Goal: Task Accomplishment & Management: Manage account settings

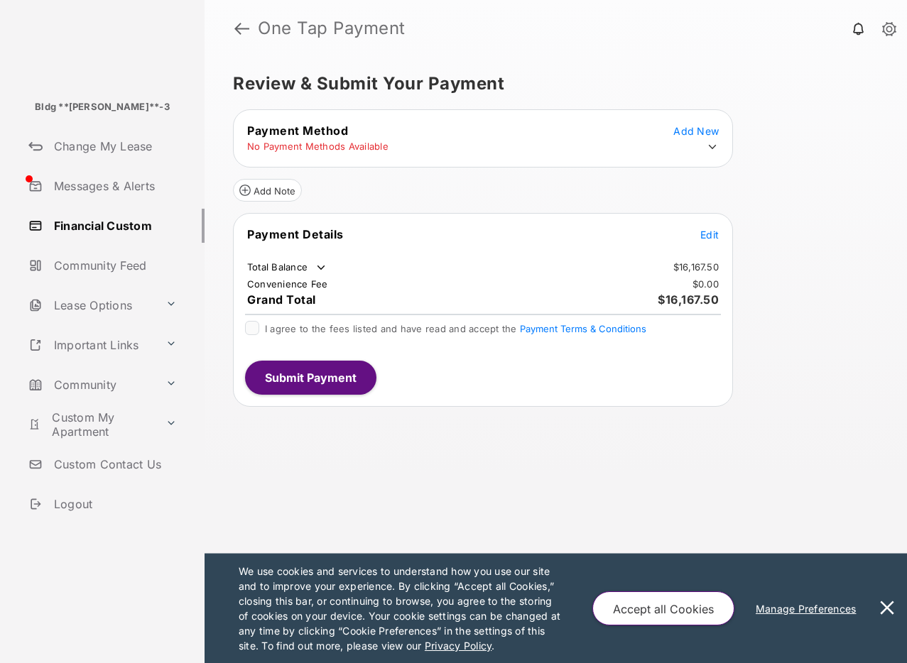
click at [711, 145] on icon at bounding box center [712, 147] width 13 height 13
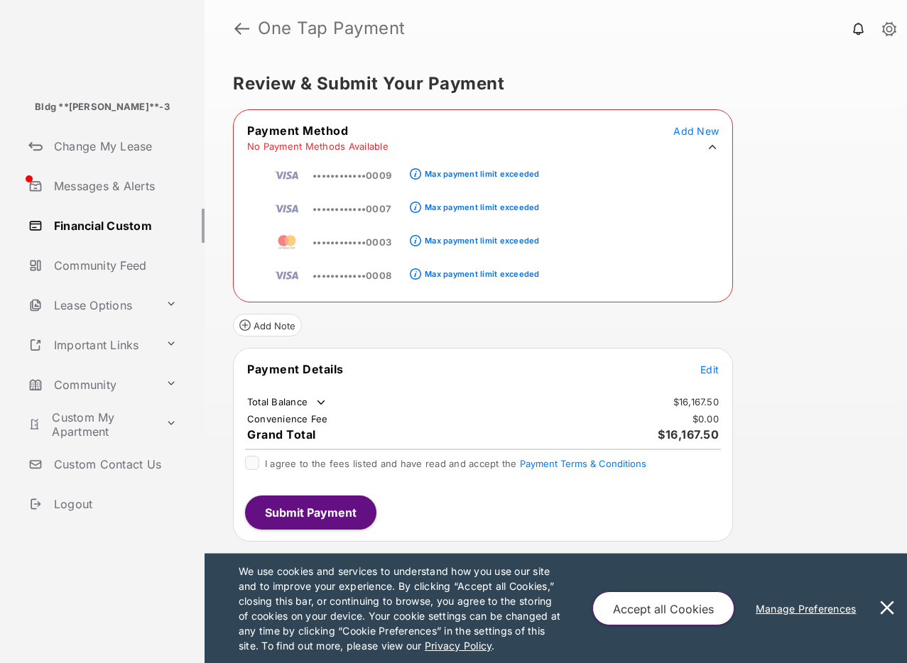
click at [882, 29] on link at bounding box center [889, 30] width 14 height 16
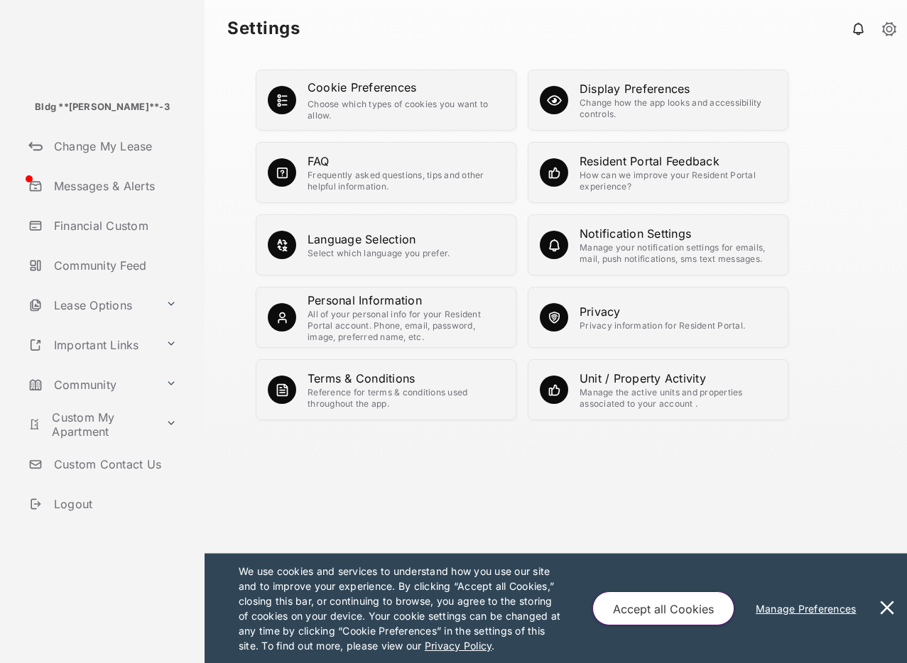
click at [376, 310] on div "All of your personal info for your Resident Portal account. Phone, email, passw…" at bounding box center [405, 326] width 197 height 34
